Goal: Find specific page/section: Find specific page/section

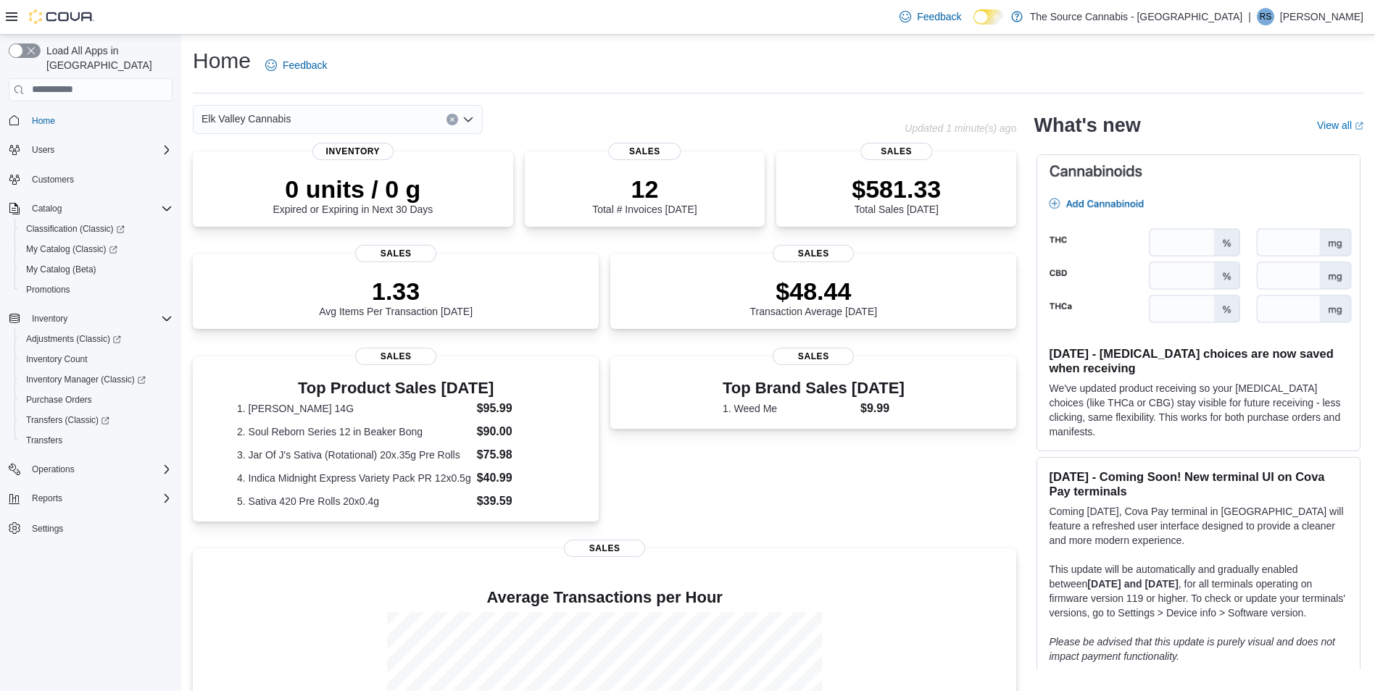
click at [466, 119] on icon "Open list of options" at bounding box center [468, 119] width 9 height 4
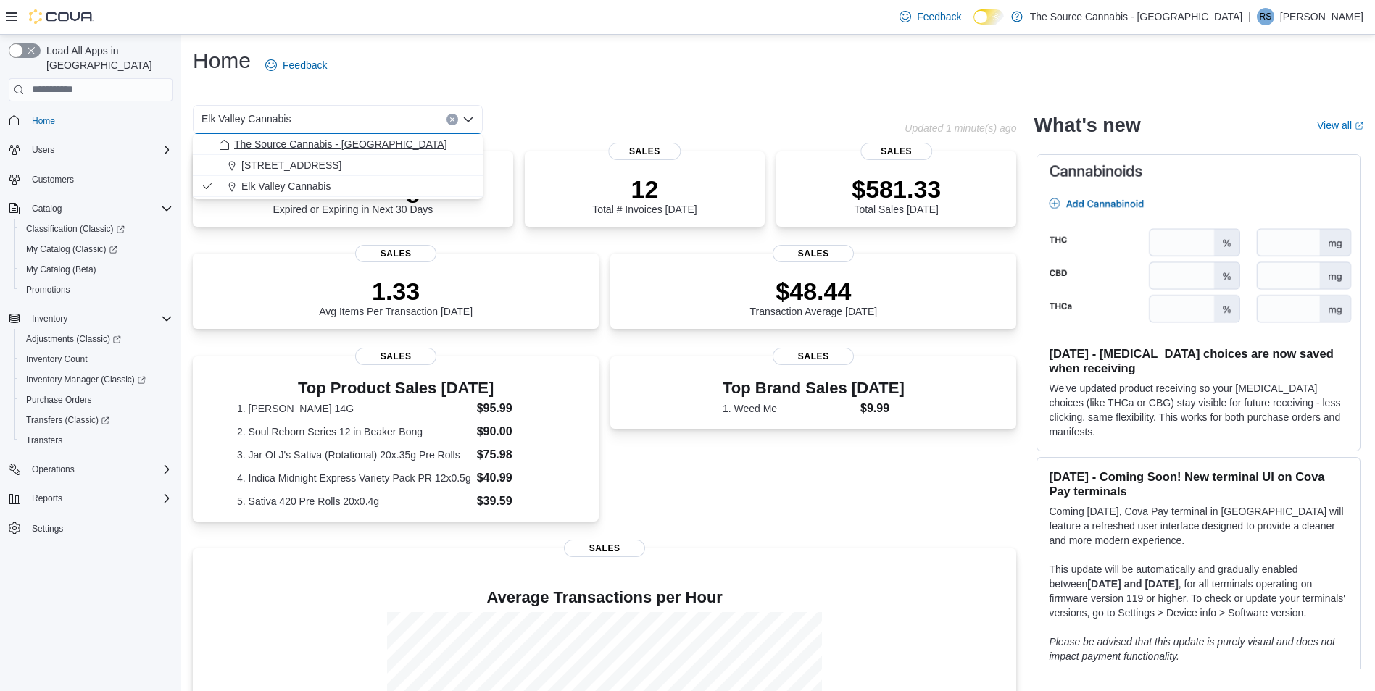
click at [341, 141] on span "The Source Cannabis - [GEOGRAPHIC_DATA]" at bounding box center [340, 144] width 213 height 14
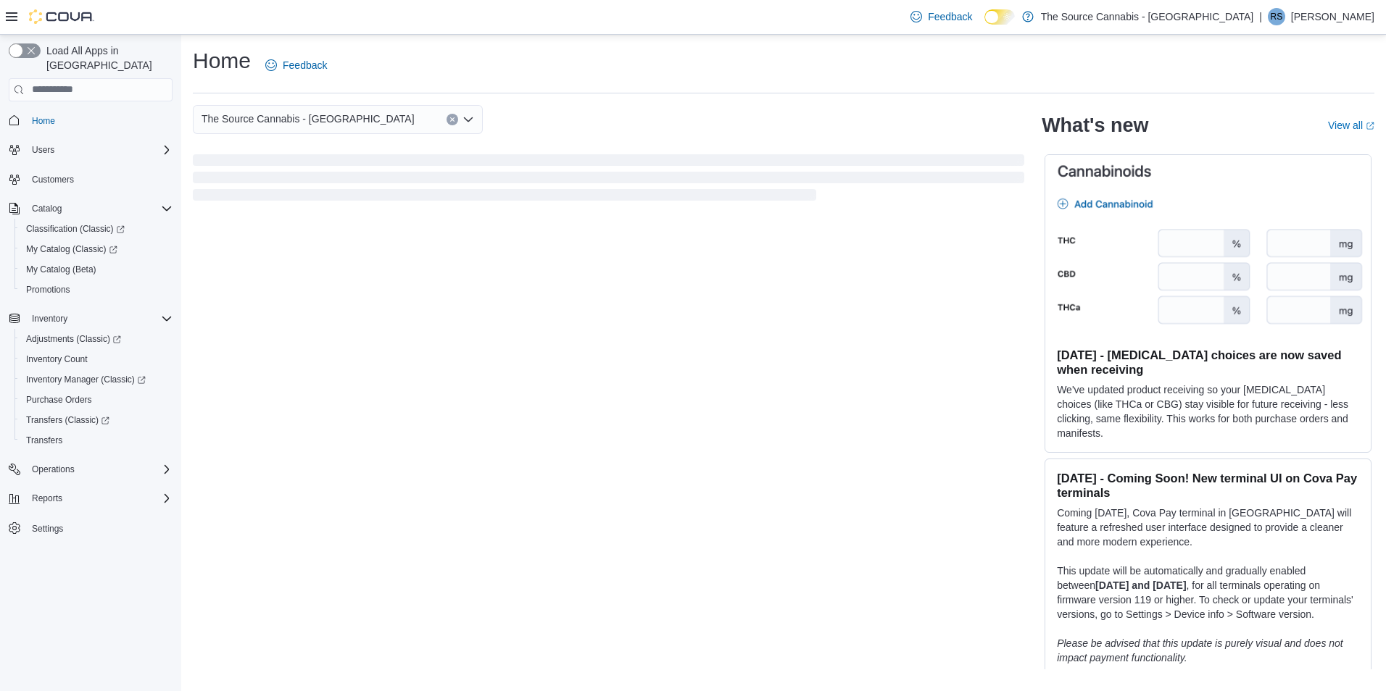
click at [470, 120] on icon "Open list of options" at bounding box center [468, 119] width 9 height 4
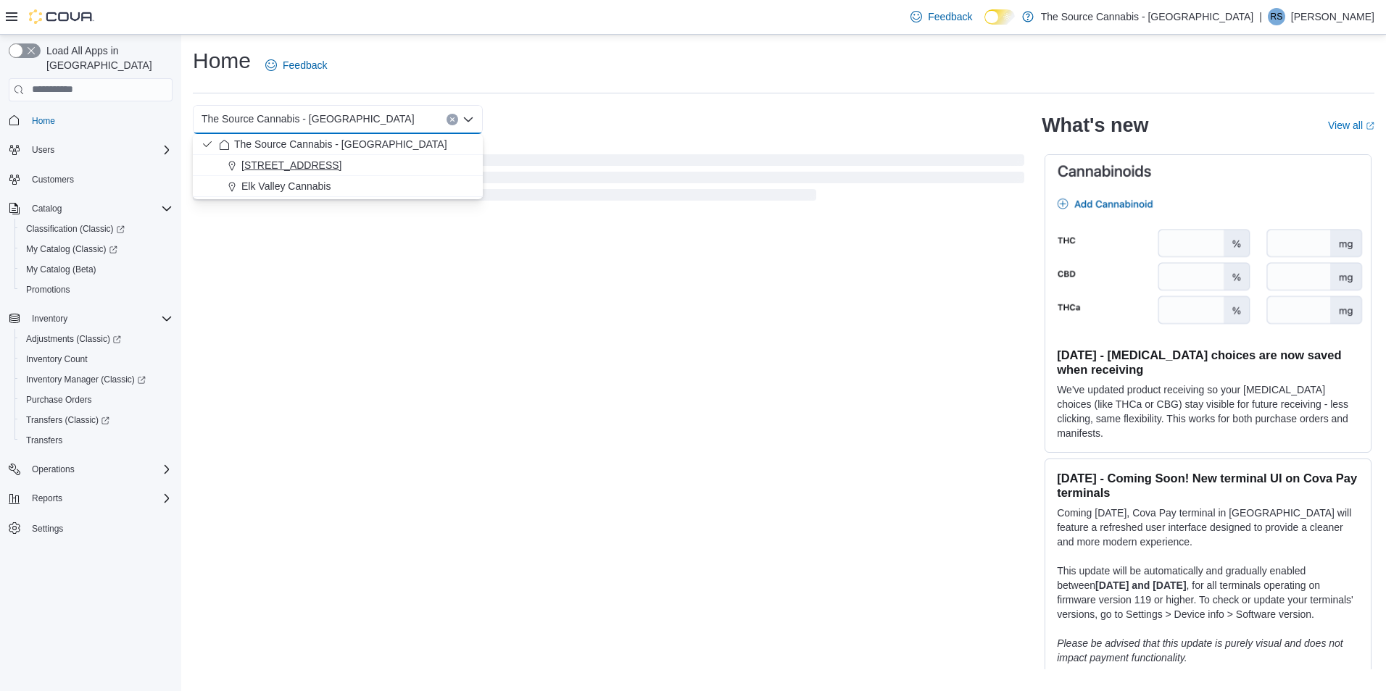
click at [341, 169] on span "127 Centennial Square (Suite 3) Sparwood" at bounding box center [291, 165] width 100 height 14
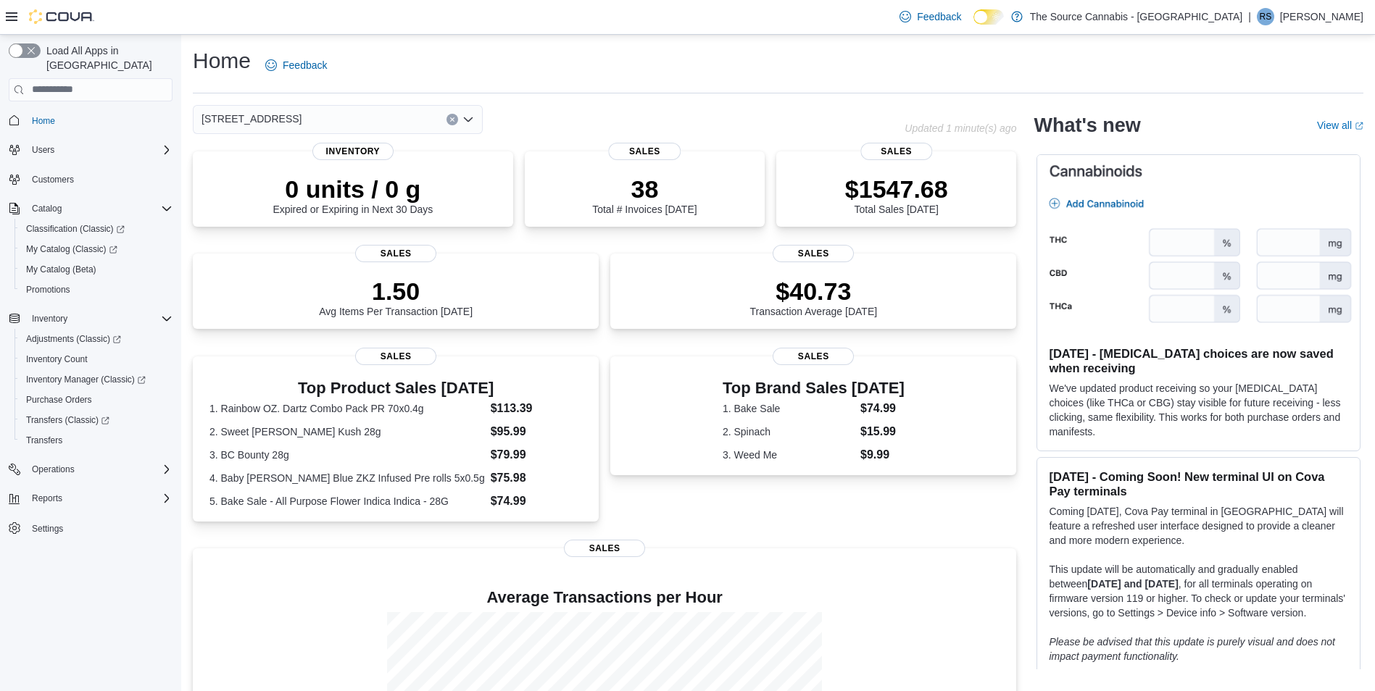
click at [301, 117] on span "127 Centennial Square (Suite 3) Sparwood" at bounding box center [251, 118] width 100 height 17
click at [525, 51] on div "Home Feedback" at bounding box center [778, 65] width 1170 height 38
click at [11, 17] on icon at bounding box center [12, 16] width 12 height 9
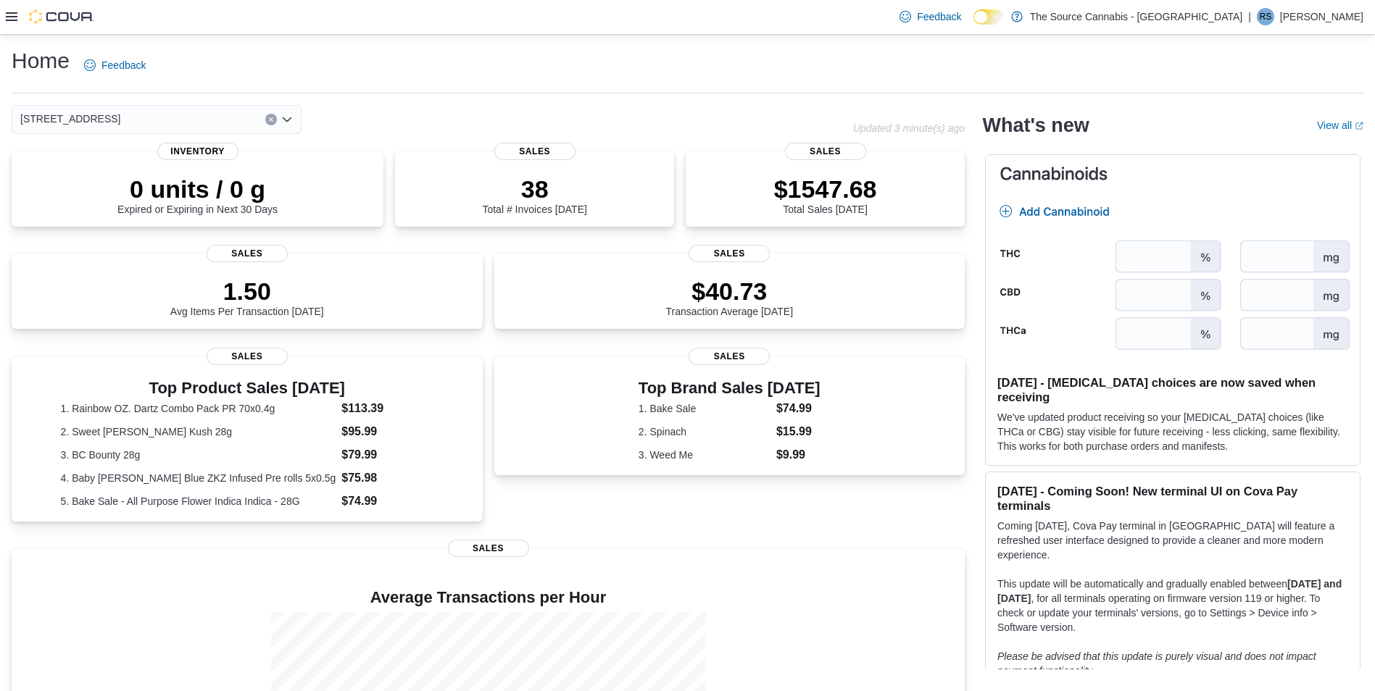
click at [11, 17] on icon at bounding box center [12, 16] width 12 height 9
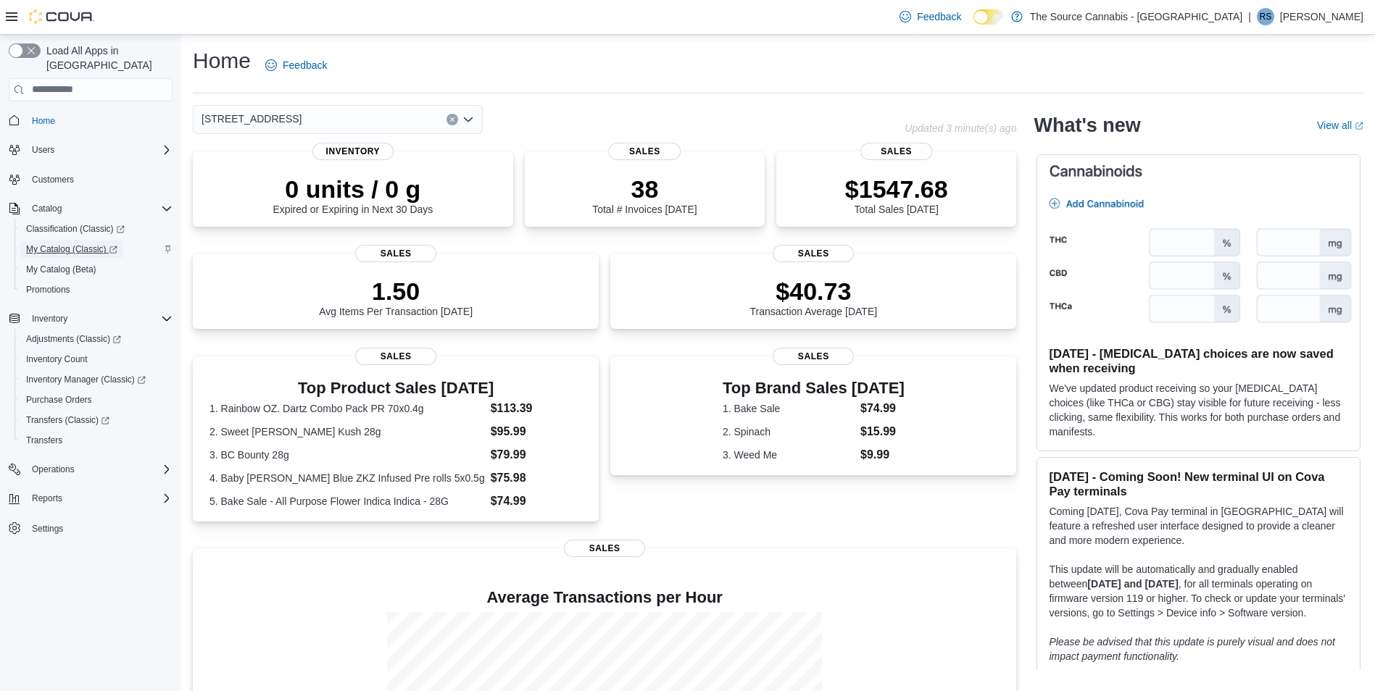
click at [57, 243] on span "My Catalog (Classic)" at bounding box center [71, 249] width 91 height 12
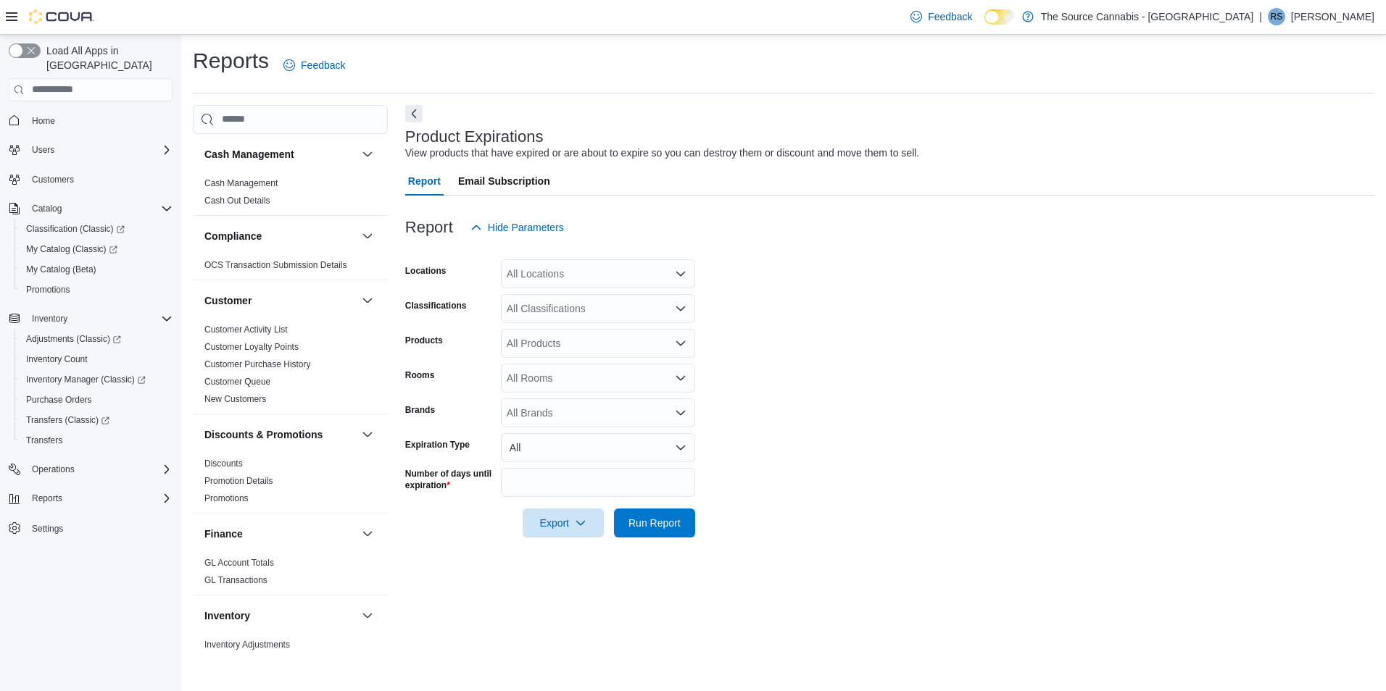
click at [648, 261] on div "All Locations" at bounding box center [598, 273] width 194 height 29
